Goal: Use online tool/utility: Utilize a website feature to perform a specific function

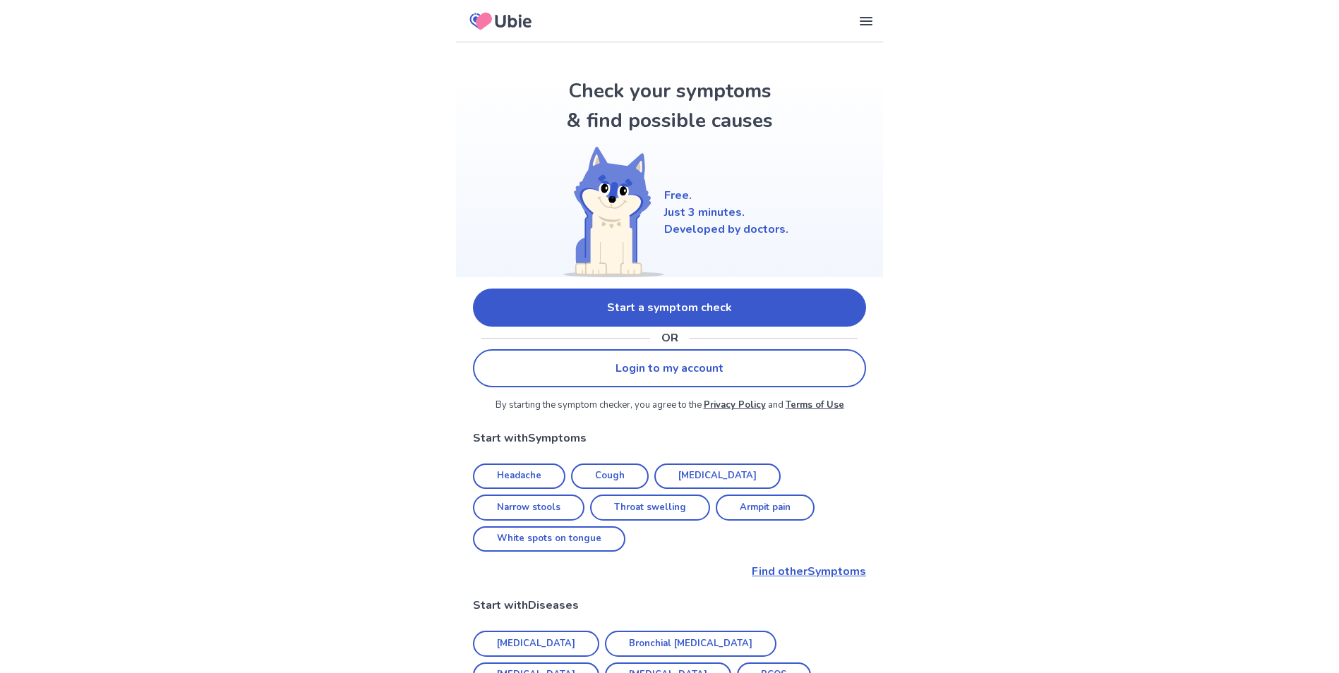
click at [620, 300] on link "Start a symptom check" at bounding box center [669, 308] width 393 height 38
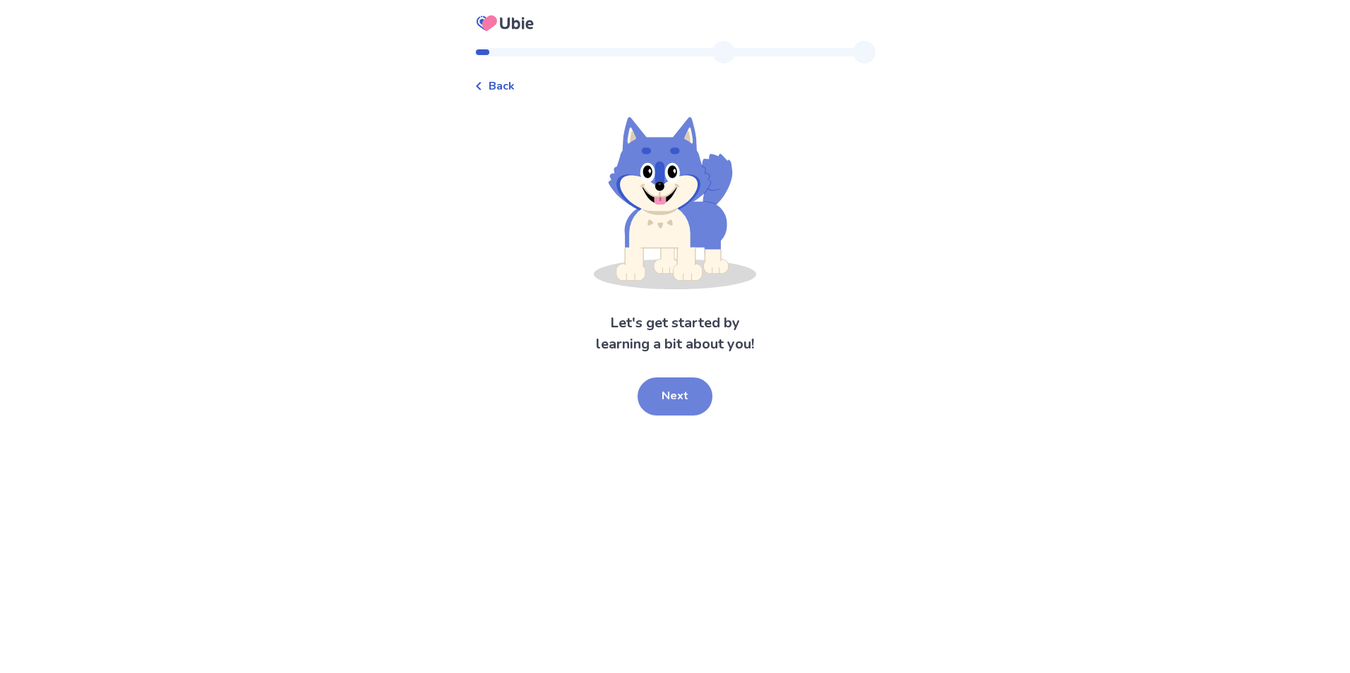
click at [671, 414] on button "Next" at bounding box center [674, 397] width 75 height 38
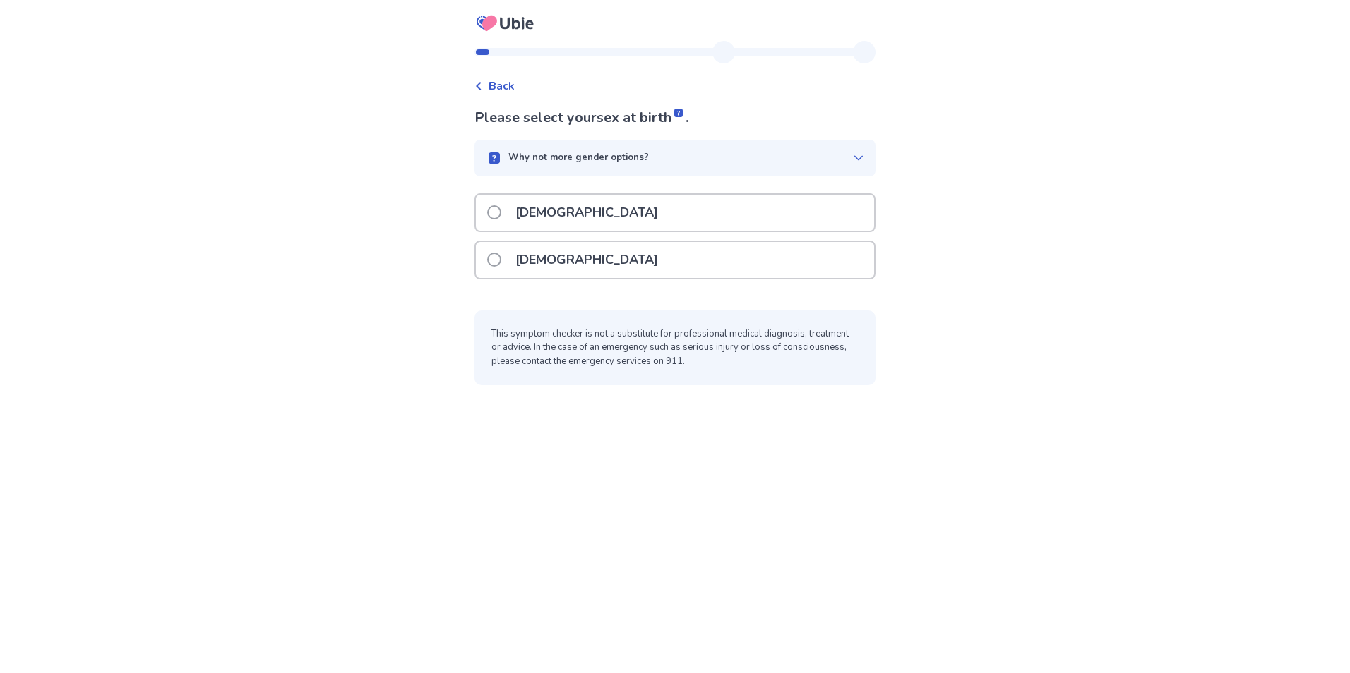
click at [583, 263] on div "[DEMOGRAPHIC_DATA]" at bounding box center [675, 260] width 398 height 36
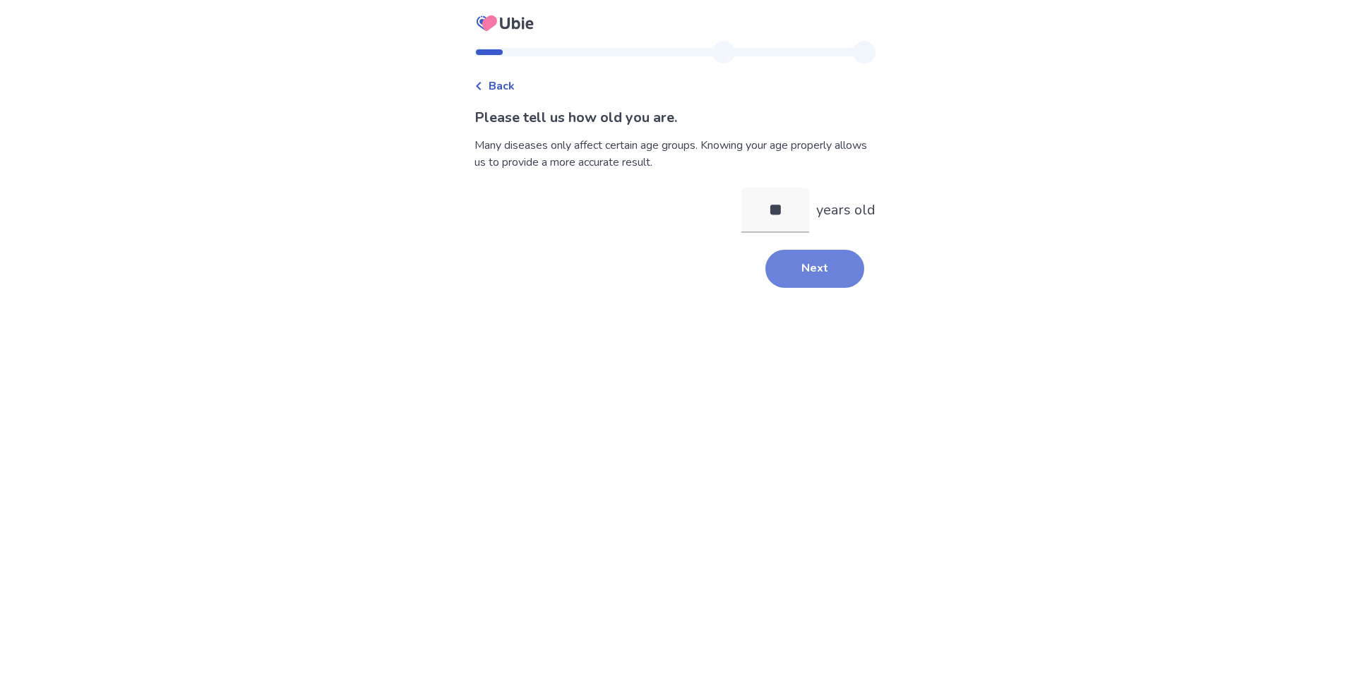
type input "**"
click at [792, 276] on button "Next" at bounding box center [814, 269] width 99 height 38
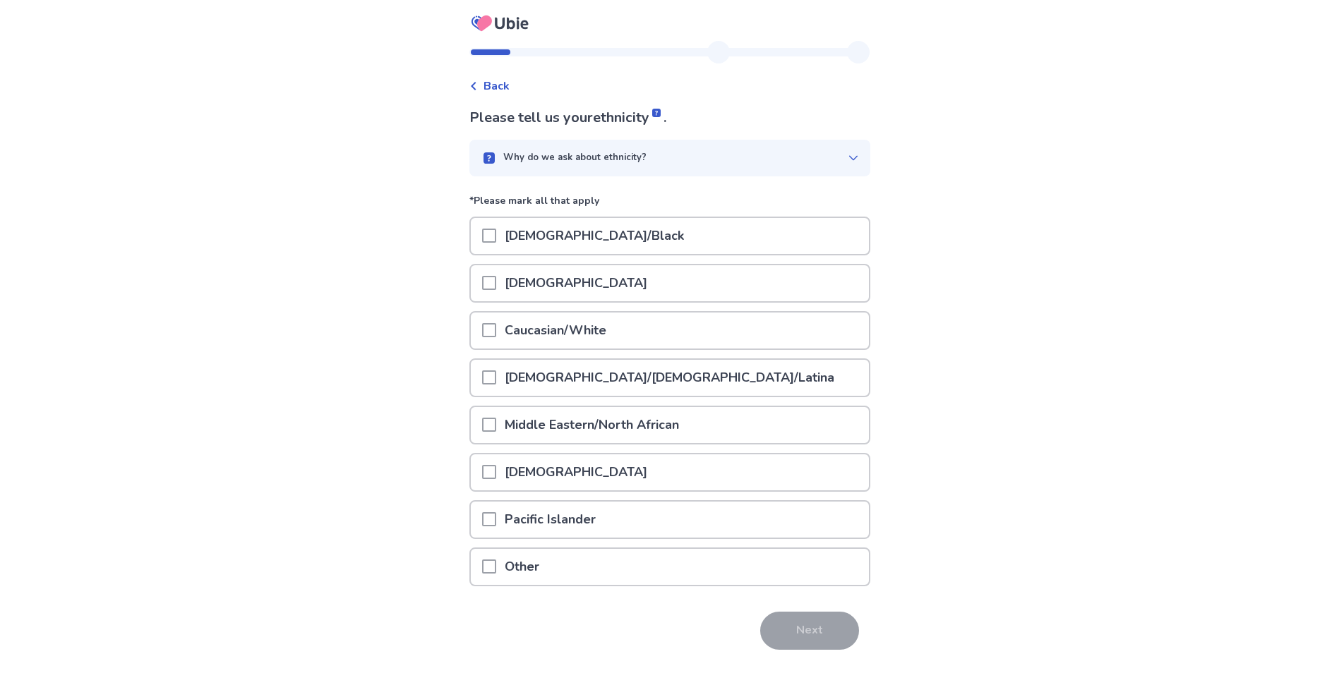
click at [537, 330] on p "Caucasian/White" at bounding box center [555, 331] width 119 height 36
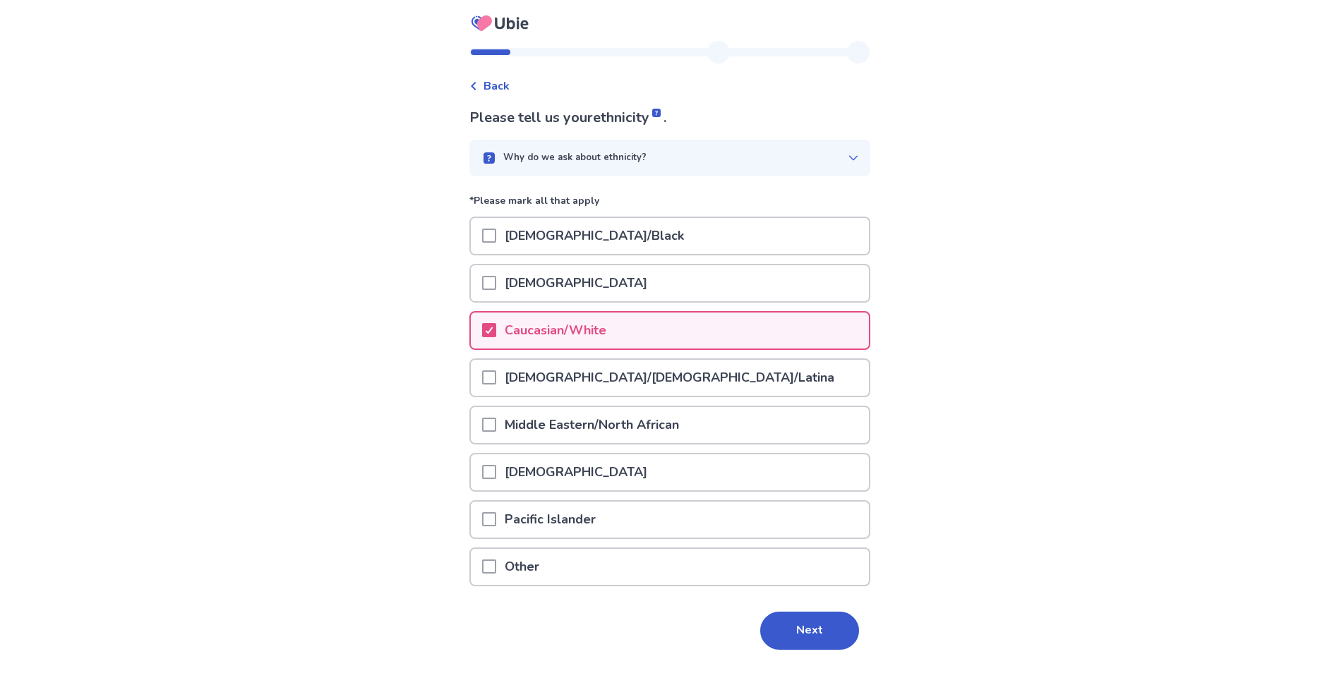
click at [796, 607] on div "Please tell us your ethnicity . Why do we ask about ethnicity? *Please mark all…" at bounding box center [669, 398] width 401 height 582
click at [795, 618] on button "Next" at bounding box center [809, 631] width 99 height 38
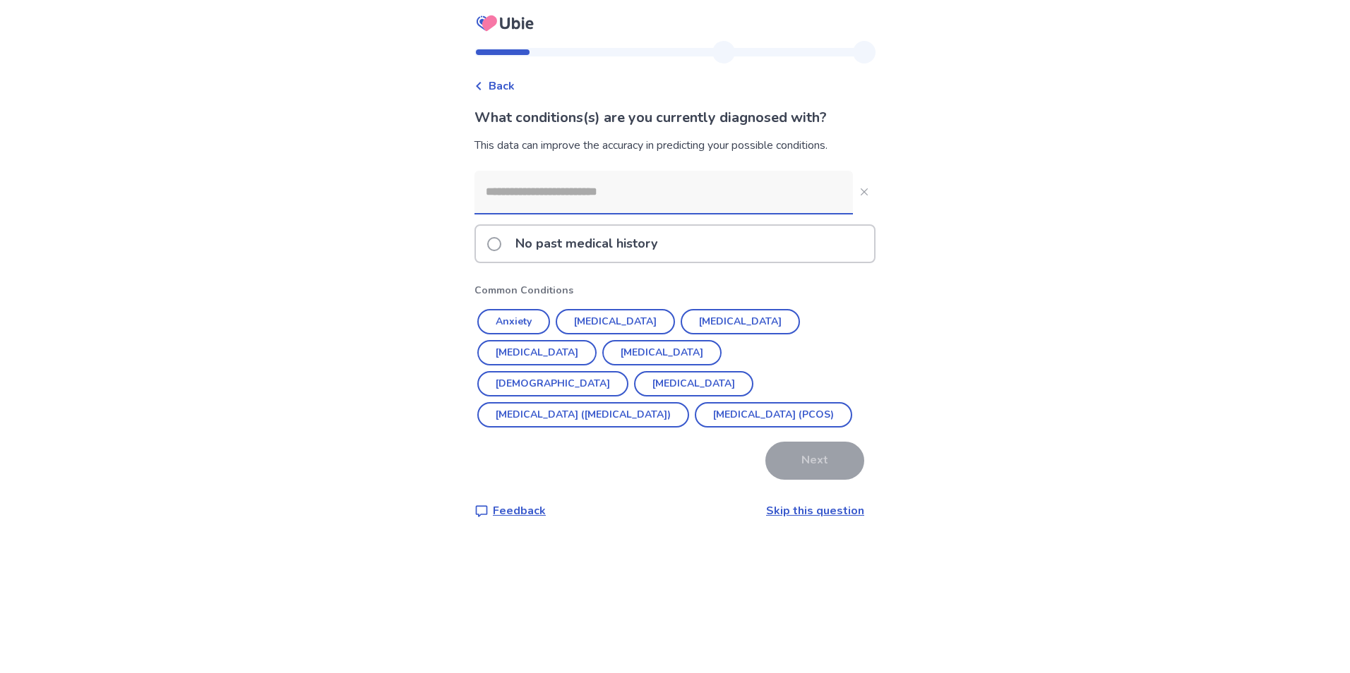
click at [606, 203] on input at bounding box center [663, 192] width 378 height 42
type input "*"
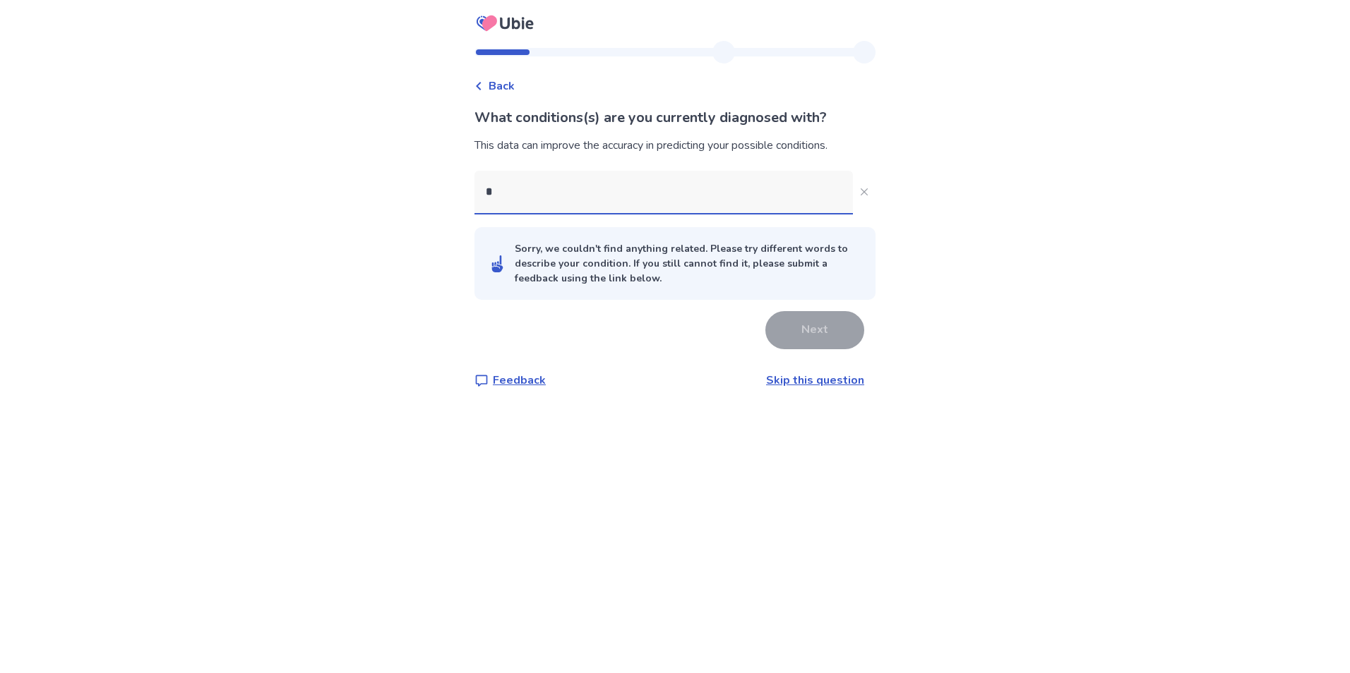
drag, startPoint x: 606, startPoint y: 203, endPoint x: 358, endPoint y: 196, distance: 247.9
click at [359, 196] on div "Back What conditions(s) are you currently diagnosed with? This data can improve…" at bounding box center [675, 336] width 1350 height 673
type input "*"
